Goal: Task Accomplishment & Management: Manage account settings

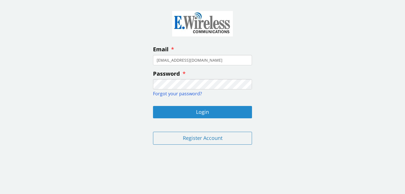
click at [168, 112] on button "Login" at bounding box center [202, 112] width 99 height 12
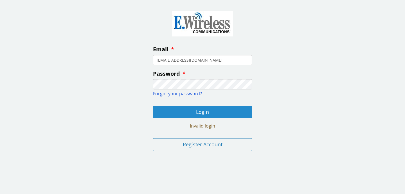
click at [172, 108] on button "Login" at bounding box center [202, 112] width 99 height 12
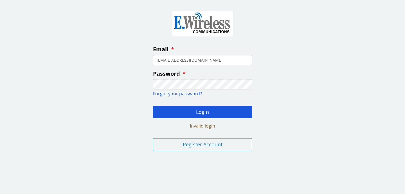
click at [198, 59] on input "[EMAIL_ADDRESS][DOMAIN_NAME]" at bounding box center [202, 60] width 99 height 10
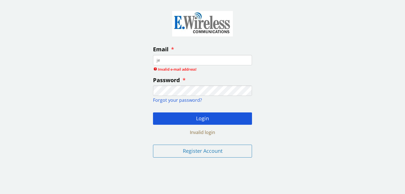
type input "j"
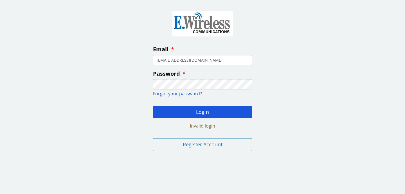
type input "[EMAIL_ADDRESS][DOMAIN_NAME]"
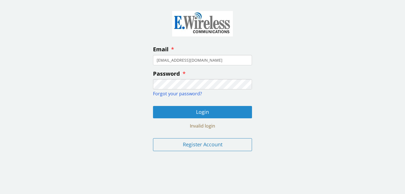
click at [167, 112] on button "Login" at bounding box center [202, 112] width 99 height 12
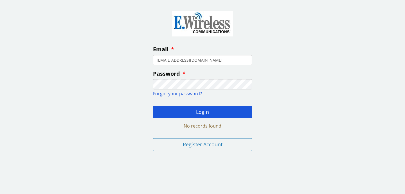
drag, startPoint x: 208, startPoint y: 59, endPoint x: 137, endPoint y: 59, distance: 71.6
click at [137, 59] on div "Email dpirzada@toconline.com Password Forgot your password? Login No records fo…" at bounding box center [202, 80] width 405 height 152
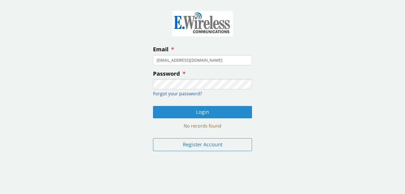
type input "[EMAIL_ADDRESS][DOMAIN_NAME]"
click at [172, 111] on button "Login" at bounding box center [202, 112] width 99 height 12
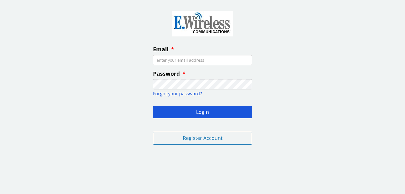
type input "[EMAIL_ADDRESS][DOMAIN_NAME]"
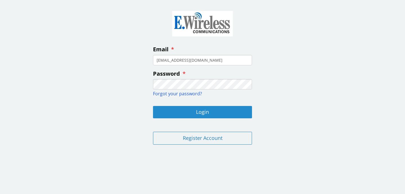
click at [210, 110] on button "Login" at bounding box center [202, 112] width 99 height 12
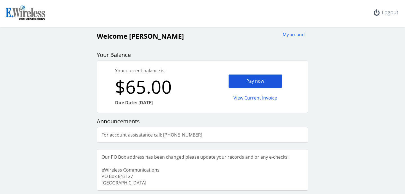
click at [255, 82] on div "Pay now" at bounding box center [255, 81] width 54 height 14
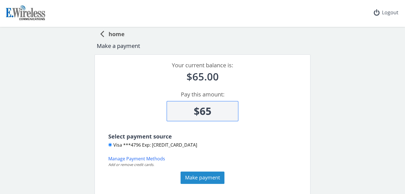
click at [198, 177] on button "Make payment" at bounding box center [202, 178] width 44 height 12
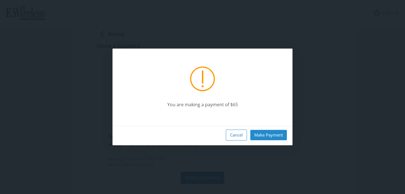
click at [272, 134] on button "Make Payment" at bounding box center [268, 135] width 37 height 10
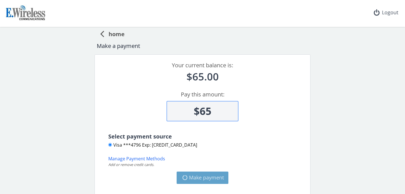
type input "$0"
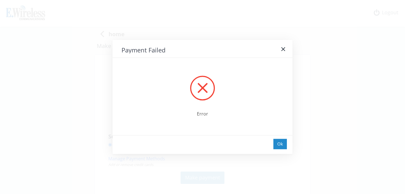
click at [279, 143] on div "Ok" at bounding box center [279, 144] width 13 height 10
